Goal: Task Accomplishment & Management: Manage account settings

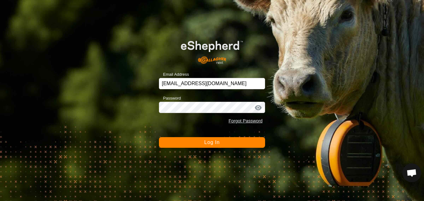
scroll to position [650, 0]
click at [258, 107] on div at bounding box center [258, 107] width 9 height 6
click at [244, 144] on button "Log In" at bounding box center [212, 142] width 106 height 11
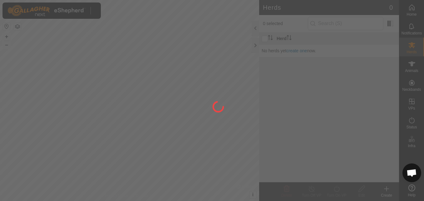
click at [258, 106] on div at bounding box center [212, 100] width 424 height 201
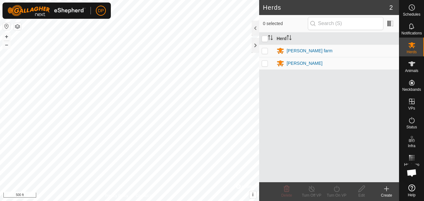
scroll to position [650, 0]
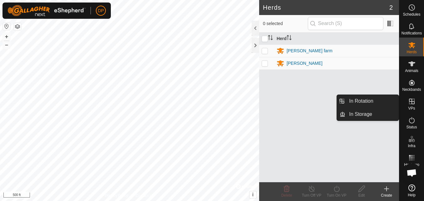
drag, startPoint x: 403, startPoint y: 101, endPoint x: 413, endPoint y: 100, distance: 9.4
click at [413, 100] on icon at bounding box center [412, 102] width 8 height 8
click at [380, 96] on link "In Rotation" at bounding box center [372, 101] width 53 height 13
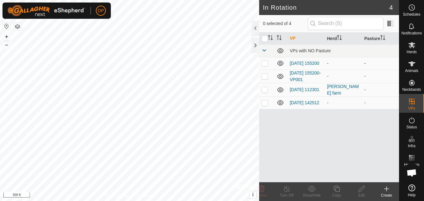
click at [279, 64] on icon at bounding box center [281, 63] width 8 height 8
click at [281, 78] on icon at bounding box center [281, 76] width 6 height 5
click at [280, 103] on icon at bounding box center [281, 102] width 6 height 5
click at [264, 91] on p-checkbox at bounding box center [265, 89] width 6 height 5
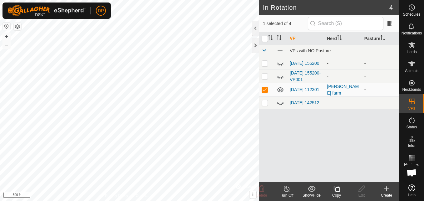
checkbox input "false"
